Goal: Obtain resource: Download file/media

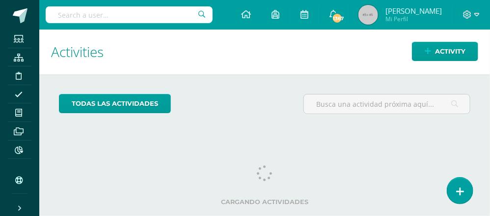
click at [70, 18] on input "text" at bounding box center [129, 14] width 167 height 17
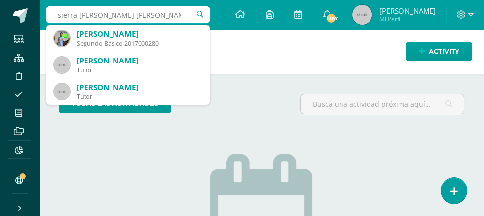
type input "sierra cantoral jose daniel"
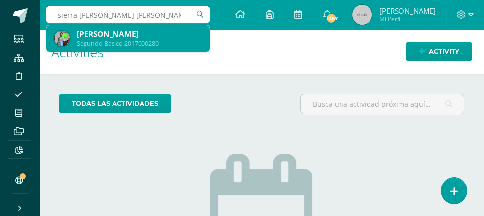
click at [114, 31] on div "José Daniel Sierra Cantoral" at bounding box center [139, 34] width 125 height 10
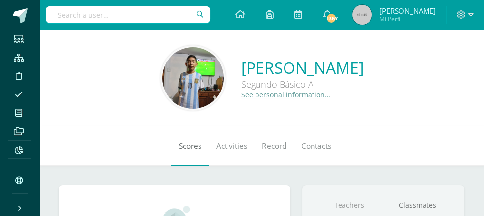
click at [179, 142] on span "Scores" at bounding box center [190, 145] width 23 height 10
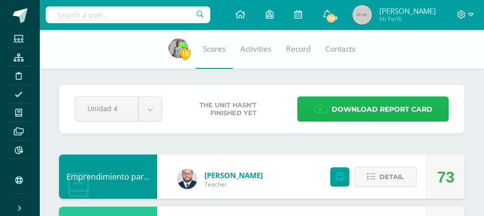
click at [356, 104] on span "Download report card" at bounding box center [381, 109] width 101 height 24
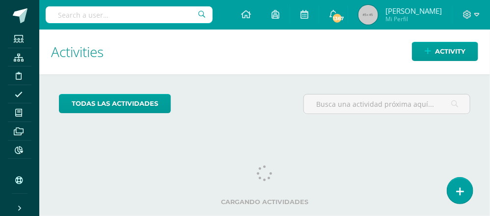
click at [66, 19] on input "text" at bounding box center [129, 14] width 167 height 17
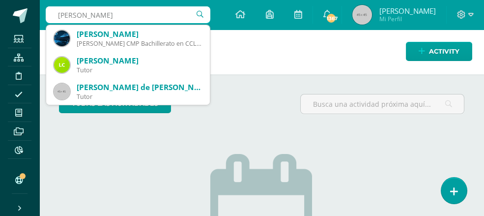
type input "[PERSON_NAME]"
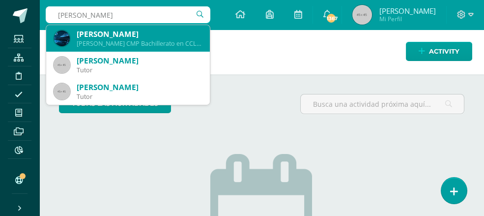
click at [116, 40] on div "[PERSON_NAME] CMP Bachillerato en CCLL con Orientación en Computación 2015000279" at bounding box center [139, 43] width 125 height 8
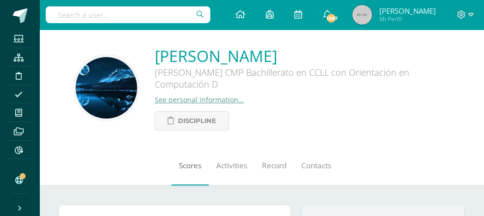
click at [181, 164] on span "Scores" at bounding box center [190, 165] width 23 height 10
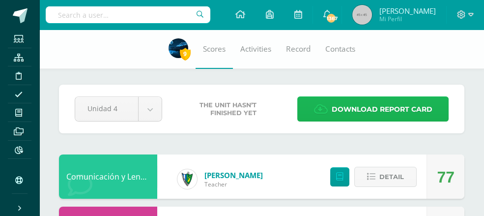
click at [385, 105] on span "Download report card" at bounding box center [381, 109] width 101 height 24
